Goal: Communication & Community: Answer question/provide support

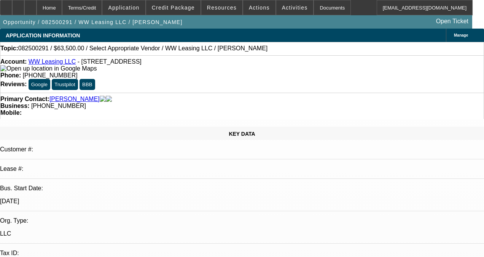
select select "0"
select select "2"
select select "0.1"
select select "4"
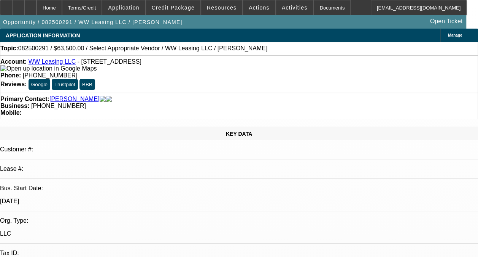
radio input "true"
type textarea "THIS IS A DISC-SVC DEAL, FAIRLY NEW, ON ONGOING ACH. GOOD PAYMENT SO FAR WITHOU…"
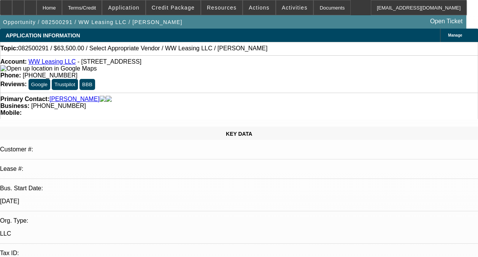
radio input "true"
